Goal: Information Seeking & Learning: Check status

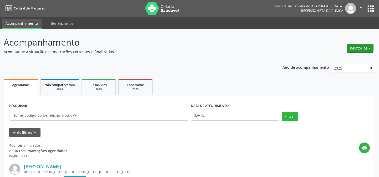
click at [364, 47] on button "Relatórios" at bounding box center [360, 48] width 27 height 9
click at [340, 60] on link "Agendamentos" at bounding box center [345, 58] width 57 height 7
select select "9"
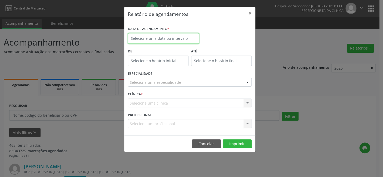
click at [151, 36] on input "text" at bounding box center [163, 38] width 71 height 11
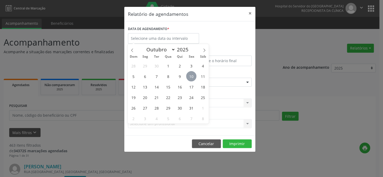
click at [189, 75] on span "10" at bounding box center [191, 76] width 10 height 10
type input "[DATE]"
click at [189, 75] on span "10" at bounding box center [191, 76] width 10 height 10
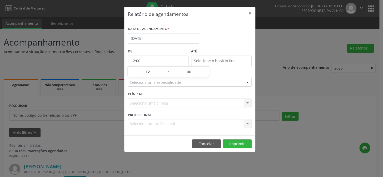
click at [153, 61] on input "12:00" at bounding box center [158, 60] width 60 height 11
click at [164, 74] on span at bounding box center [166, 74] width 4 height 5
type input "11:00"
type input "11"
click at [164, 74] on span at bounding box center [166, 74] width 4 height 5
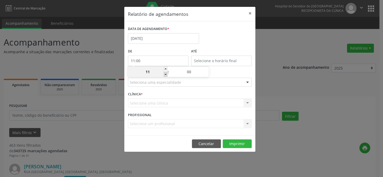
type input "10:00"
type input "10"
click at [164, 74] on span at bounding box center [166, 74] width 4 height 5
type input "09:00"
type input "09"
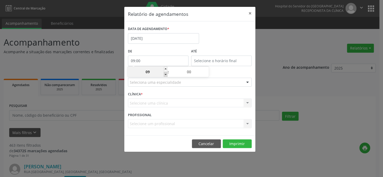
click at [164, 74] on span at bounding box center [166, 74] width 4 height 5
type input "08:00"
type input "08"
click at [164, 74] on span at bounding box center [166, 74] width 4 height 5
type input "07:00"
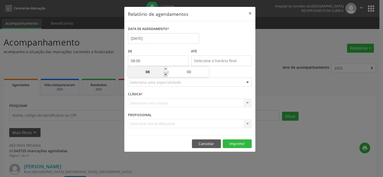
type input "07"
click at [220, 62] on input "12:00" at bounding box center [221, 60] width 60 height 11
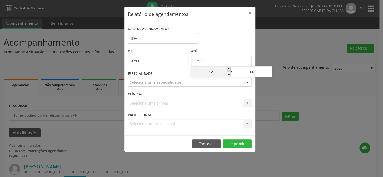
click at [228, 70] on span at bounding box center [229, 69] width 4 height 5
type input "13:00"
type input "13"
click at [228, 70] on span at bounding box center [229, 69] width 4 height 5
type input "14:00"
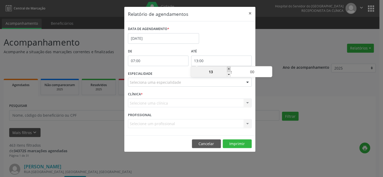
type input "14"
click at [228, 70] on span at bounding box center [229, 69] width 4 height 5
type input "15:00"
type input "15"
click at [228, 70] on span at bounding box center [229, 69] width 4 height 5
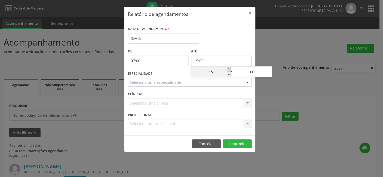
type input "16:00"
type input "16"
click at [228, 70] on span at bounding box center [229, 69] width 4 height 5
type input "17:00"
type input "17"
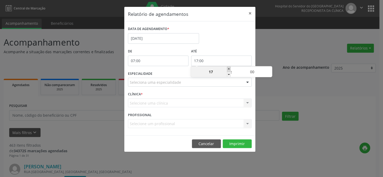
click at [228, 70] on span at bounding box center [229, 69] width 4 height 5
type input "18:00"
type input "18"
click at [228, 70] on span at bounding box center [229, 69] width 4 height 5
type input "19:00"
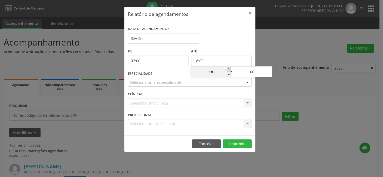
type input "19"
click at [228, 70] on span at bounding box center [229, 69] width 4 height 5
type input "20:00"
type input "20"
click at [228, 70] on span at bounding box center [229, 69] width 4 height 5
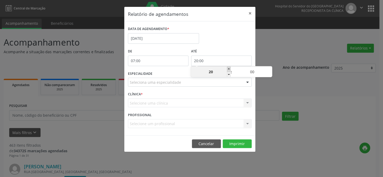
type input "21:00"
type input "21"
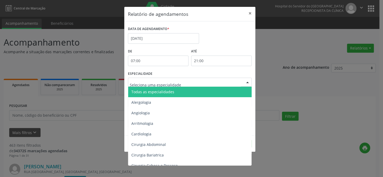
click at [245, 82] on div at bounding box center [247, 82] width 8 height 9
click at [204, 89] on span "Todas as especialidades" at bounding box center [190, 92] width 124 height 11
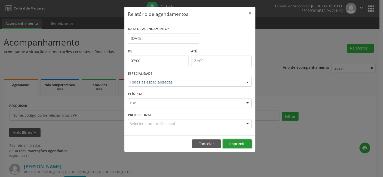
click at [240, 146] on button "Imprimir" at bounding box center [236, 143] width 29 height 9
click at [250, 12] on button "×" at bounding box center [250, 13] width 11 height 13
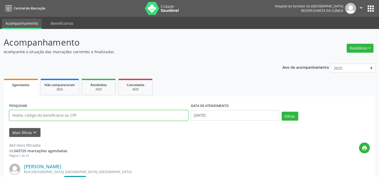
click at [16, 115] on input "text" at bounding box center [98, 115] width 179 height 11
type input "66129222491"
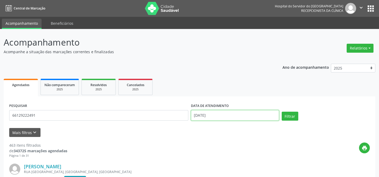
click at [200, 114] on input "[DATE]" at bounding box center [235, 115] width 88 height 11
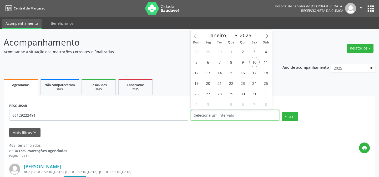
click at [282, 112] on button "Filtrar" at bounding box center [290, 116] width 17 height 9
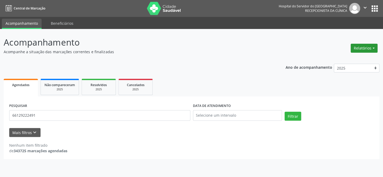
click at [360, 50] on button "Relatórios" at bounding box center [363, 48] width 27 height 9
click at [349, 58] on link "Agendamentos" at bounding box center [349, 58] width 57 height 7
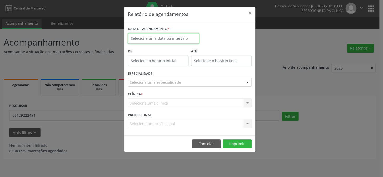
click at [177, 38] on input "text" at bounding box center [163, 38] width 71 height 11
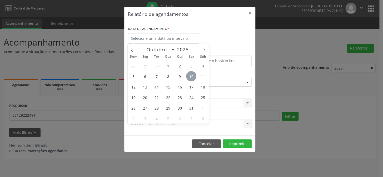
click at [192, 77] on span "10" at bounding box center [191, 76] width 10 height 10
type input "[DATE]"
click at [192, 76] on span "10" at bounding box center [191, 76] width 10 height 10
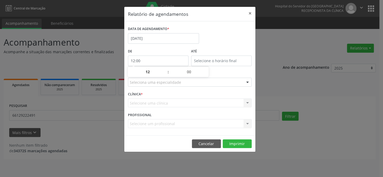
click at [154, 62] on input "12:00" at bounding box center [158, 60] width 60 height 11
click at [164, 74] on span at bounding box center [166, 74] width 4 height 5
type input "11:00"
type input "11"
click at [164, 74] on span at bounding box center [166, 74] width 4 height 5
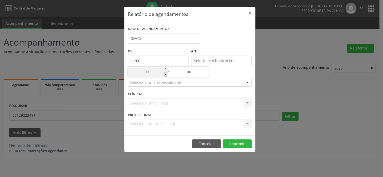
type input "10:00"
type input "10"
click at [164, 74] on span at bounding box center [166, 74] width 4 height 5
type input "09:00"
type input "09"
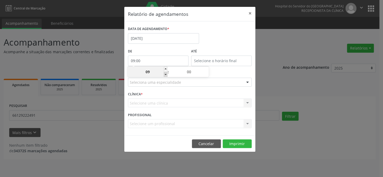
click at [164, 74] on span at bounding box center [166, 74] width 4 height 5
type input "08:00"
type input "08"
click at [164, 74] on span at bounding box center [166, 74] width 4 height 5
type input "07:00"
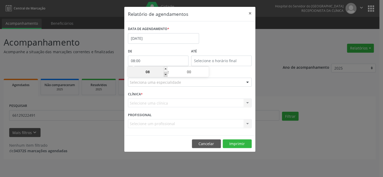
type input "07"
click at [220, 57] on input "12:00" at bounding box center [221, 60] width 60 height 11
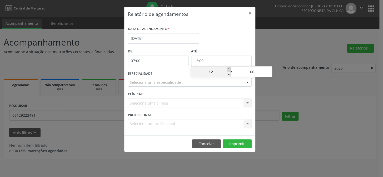
click at [229, 68] on span at bounding box center [229, 69] width 4 height 5
type input "13:00"
type input "13"
click at [229, 68] on span at bounding box center [229, 69] width 4 height 5
type input "14:00"
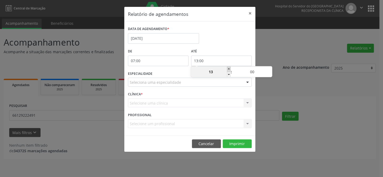
type input "14"
click at [229, 68] on span at bounding box center [229, 69] width 4 height 5
type input "15:00"
type input "15"
click at [229, 68] on span at bounding box center [229, 69] width 4 height 5
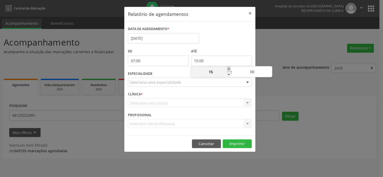
type input "16:00"
type input "16"
click at [229, 68] on span at bounding box center [229, 69] width 4 height 5
type input "17:00"
type input "17"
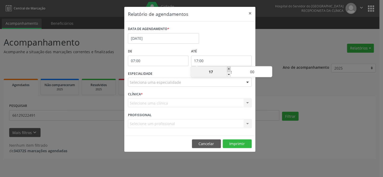
click at [229, 68] on span at bounding box center [229, 69] width 4 height 5
type input "18:00"
type input "18"
click at [229, 68] on span at bounding box center [229, 69] width 4 height 5
type input "19:00"
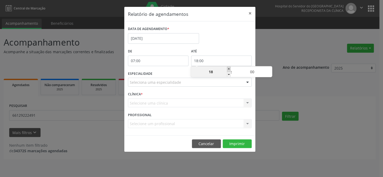
type input "19"
click at [229, 68] on span at bounding box center [229, 69] width 4 height 5
type input "20:00"
type input "20"
click at [229, 68] on span at bounding box center [229, 69] width 4 height 5
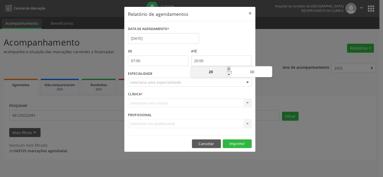
type input "21:00"
type input "21"
click at [247, 80] on div at bounding box center [247, 82] width 8 height 9
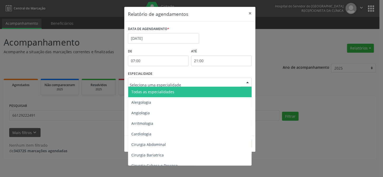
click at [226, 93] on span "Todas as especialidades" at bounding box center [190, 92] width 124 height 11
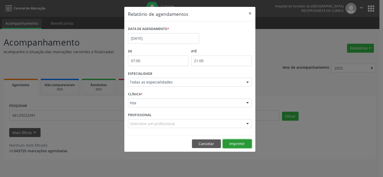
click at [237, 143] on button "Imprimir" at bounding box center [236, 143] width 29 height 9
click at [250, 12] on button "×" at bounding box center [250, 13] width 11 height 13
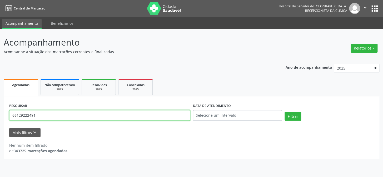
click at [43, 116] on input "66129222491" at bounding box center [99, 115] width 181 height 11
type input "6"
click at [284, 112] on button "Filtrar" at bounding box center [292, 116] width 17 height 9
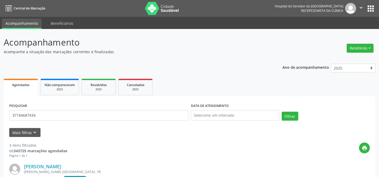
click at [38, 104] on div "PESQUISAR 37184687434" at bounding box center [99, 113] width 182 height 22
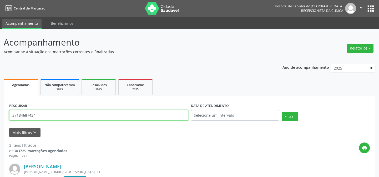
click at [38, 113] on input "37184687434" at bounding box center [98, 115] width 179 height 11
type input "3"
type input "44225237400"
click at [282, 112] on button "Filtrar" at bounding box center [290, 116] width 17 height 9
